Goal: Task Accomplishment & Management: Manage account settings

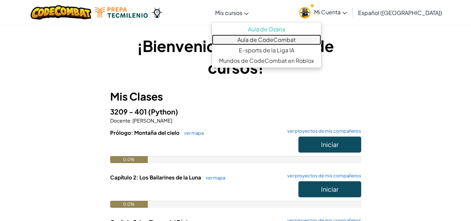
click at [284, 41] on link "Aula de CodeCombat" at bounding box center [266, 40] width 109 height 10
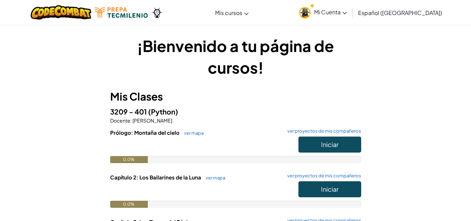
drag, startPoint x: 160, startPoint y: 7, endPoint x: 159, endPoint y: 12, distance: 5.3
click at [159, 12] on div at bounding box center [96, 12] width 143 height 25
click at [159, 12] on img at bounding box center [156, 12] width 11 height 10
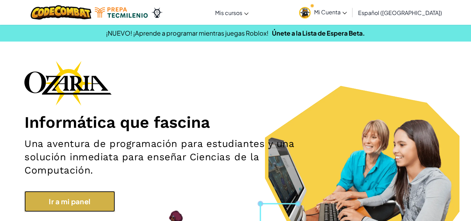
click at [96, 208] on link "Ir a mi panel" at bounding box center [69, 201] width 91 height 21
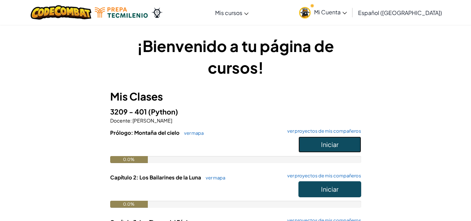
click at [332, 139] on button "Iniciar" at bounding box center [330, 144] width 63 height 16
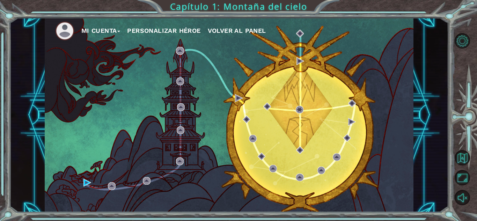
click at [107, 33] on button "Mi Cuenta" at bounding box center [100, 30] width 39 height 10
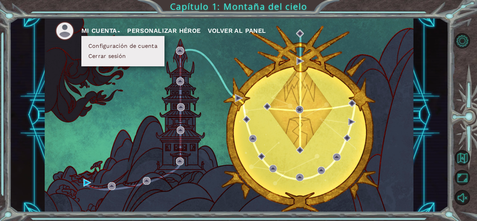
click at [112, 33] on button "Mi Cuenta" at bounding box center [100, 30] width 39 height 10
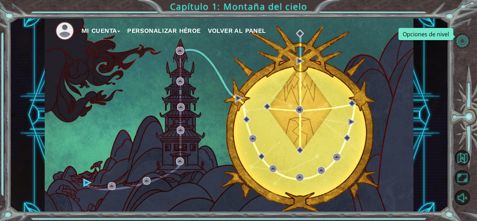
click at [463, 41] on button "Opciones de nivel" at bounding box center [461, 40] width 15 height 15
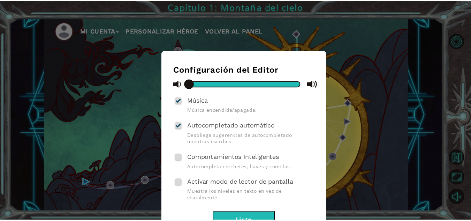
scroll to position [23, 0]
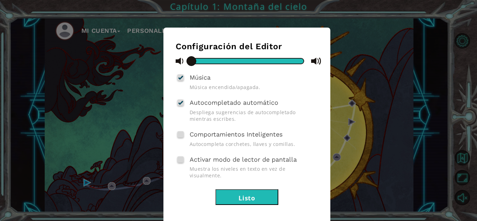
click at [442, 97] on div "Configuración del Editor Música Música encendida/apagada. Autocompletado automá…" at bounding box center [238, 110] width 477 height 221
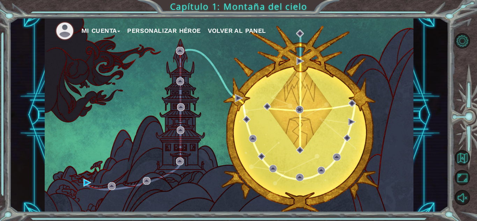
click at [236, 32] on span "Volver al panel" at bounding box center [237, 30] width 58 height 7
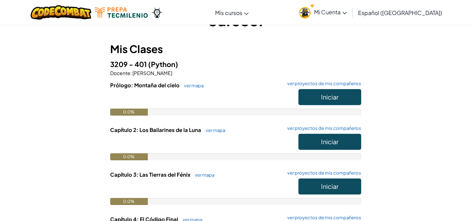
scroll to position [48, 0]
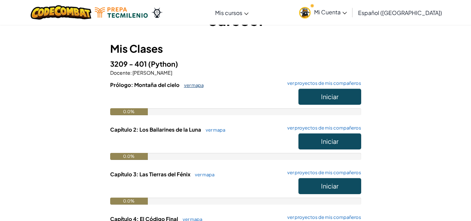
click at [194, 87] on link "ver mapa" at bounding box center [192, 85] width 23 height 6
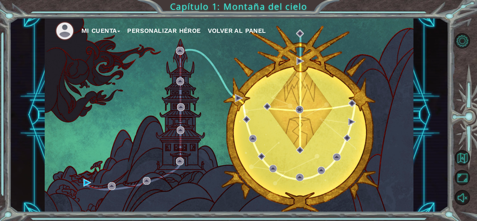
click at [95, 33] on button "Mi Cuenta" at bounding box center [100, 30] width 39 height 10
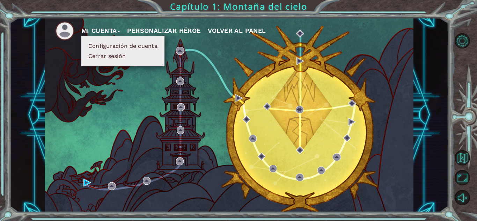
click at [95, 46] on button "Configuración de cuenta" at bounding box center [122, 46] width 73 height 8
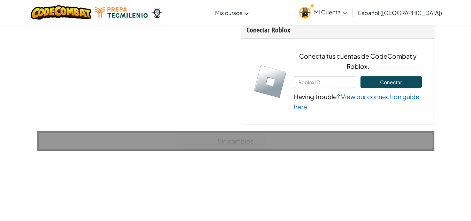
scroll to position [544, 0]
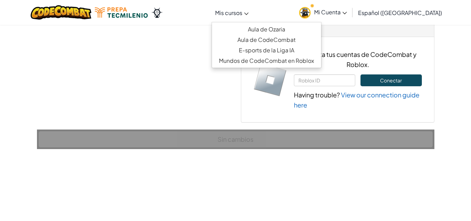
click at [239, 19] on link "Mis cursos" at bounding box center [232, 12] width 40 height 19
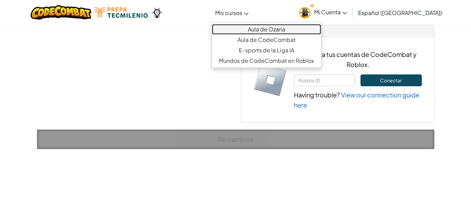
click at [275, 25] on link "Aula de Ozaria" at bounding box center [266, 29] width 109 height 10
